Goal: Information Seeking & Learning: Learn about a topic

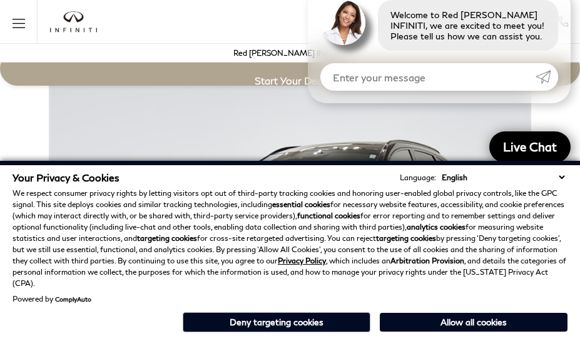
scroll to position [2163, 0]
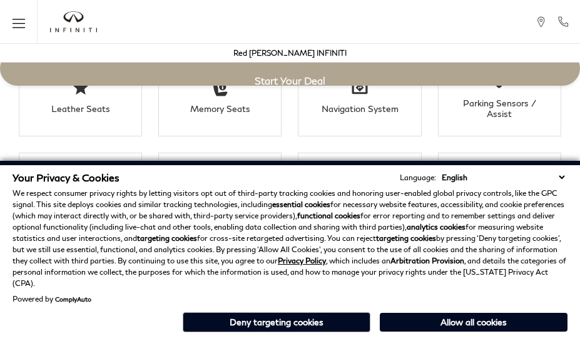
scroll to position [2163, 0]
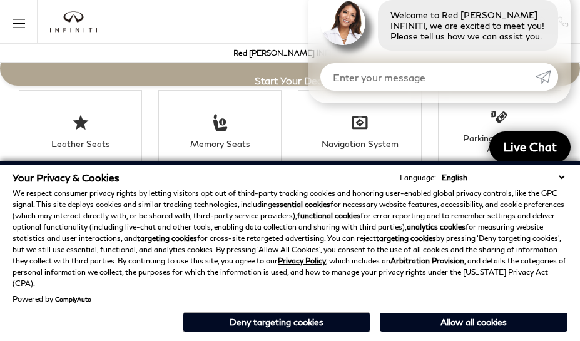
scroll to position [2240, 0]
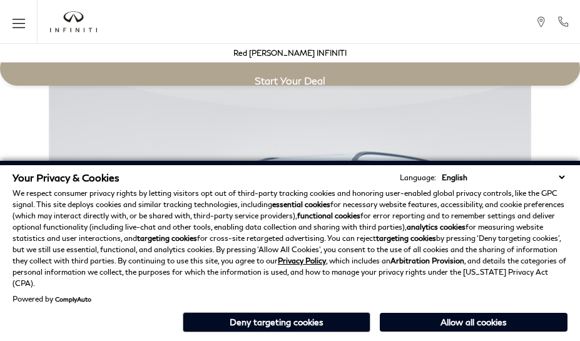
scroll to position [2207, 0]
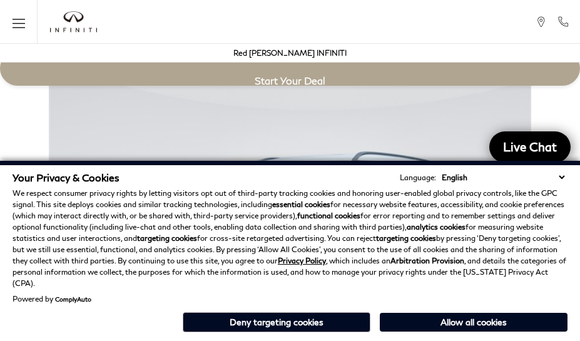
scroll to position [2207, 0]
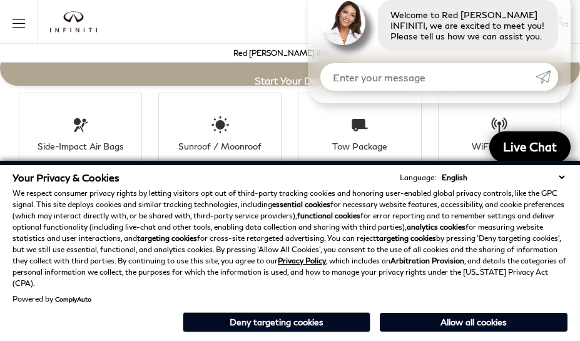
scroll to position [2283, 0]
